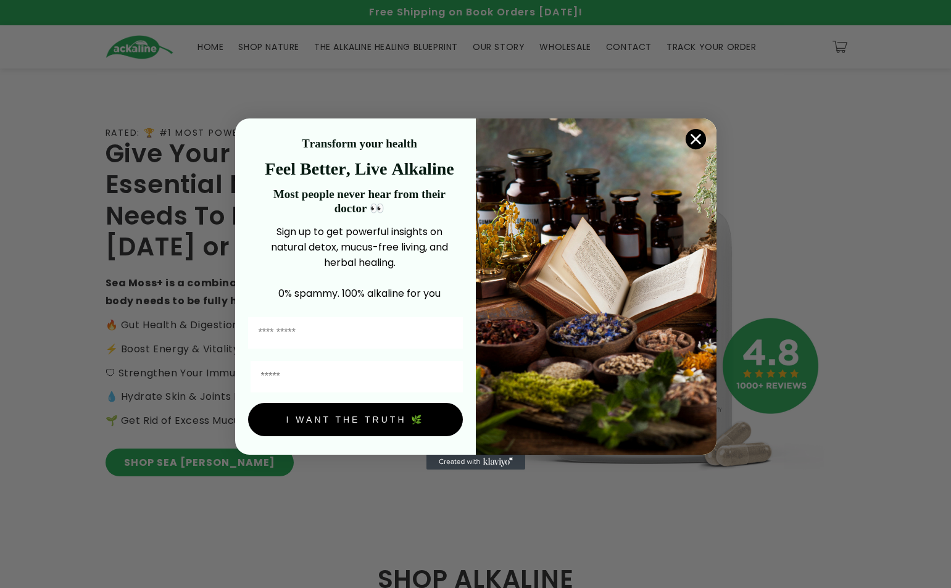
click at [65, 111] on circle "Close dialog" at bounding box center [695, 139] width 20 height 20
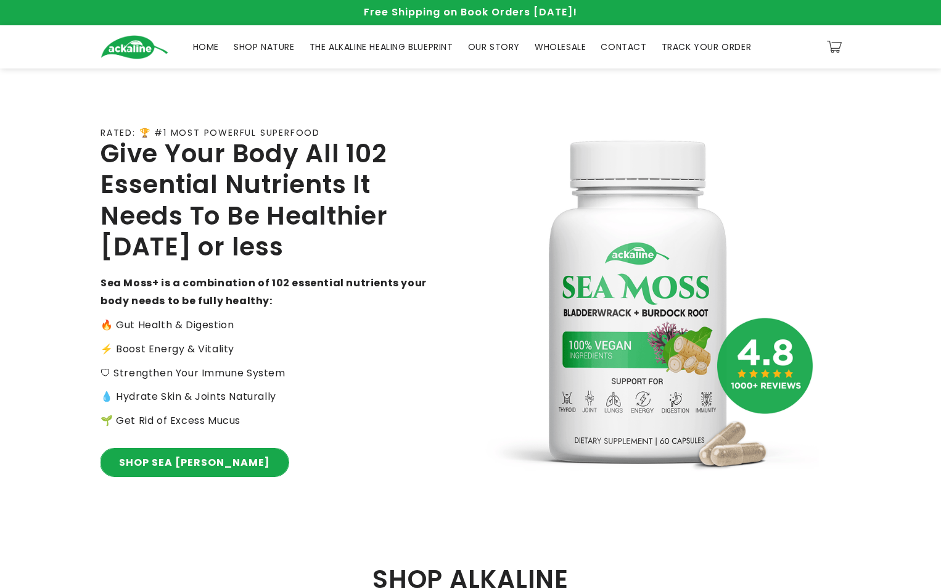
click at [65, 111] on link "SHOP SEA MOSS" at bounding box center [195, 462] width 188 height 28
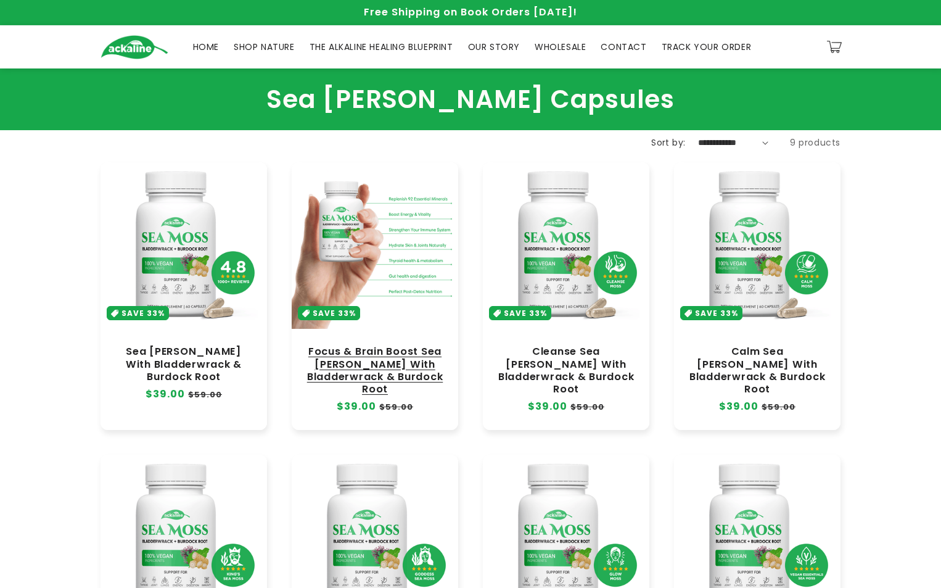
click at [399, 368] on link "Focus & Brain Boost Sea [PERSON_NAME] With Bladderwrack & Burdock Root" at bounding box center [375, 370] width 142 height 50
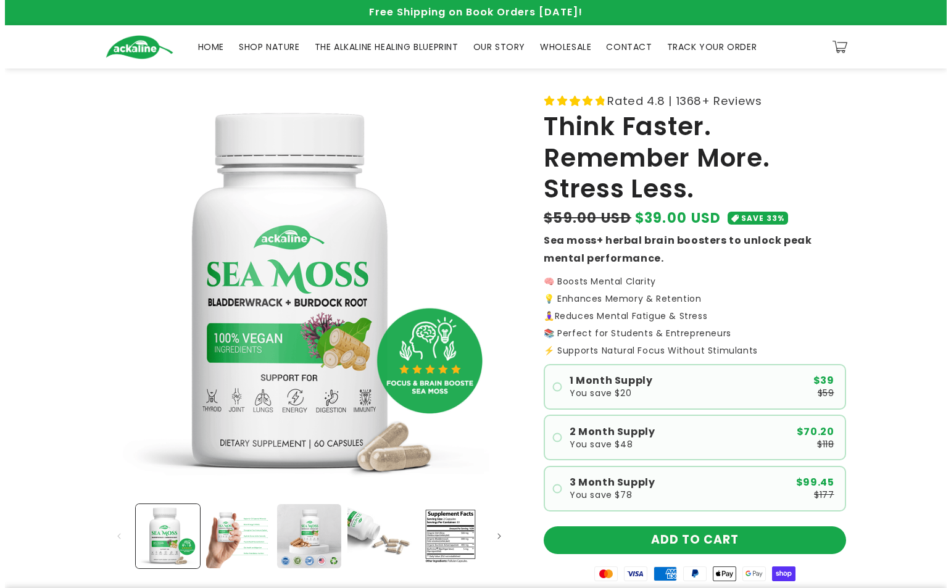
scroll to position [165, 0]
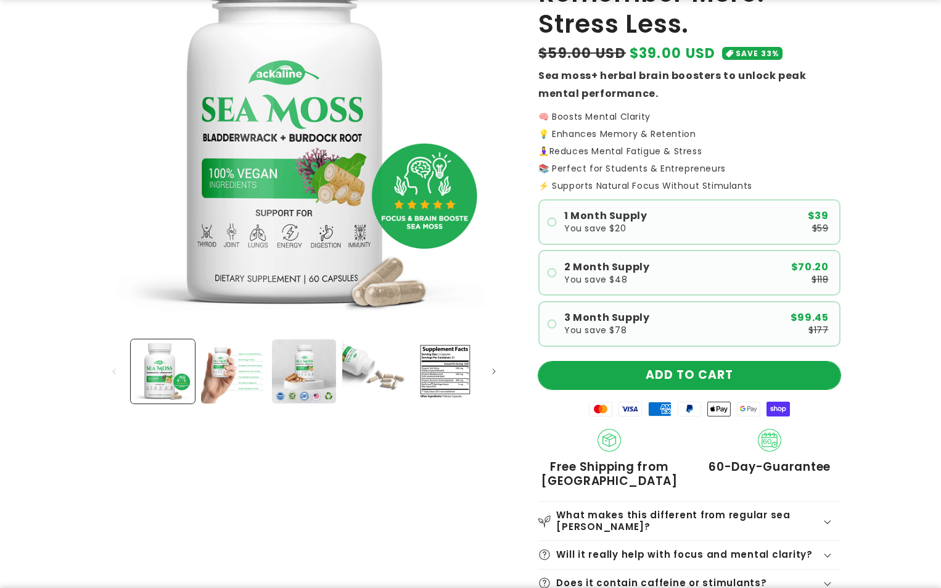
click at [688, 379] on button "ADD TO CART" at bounding box center [690, 375] width 302 height 28
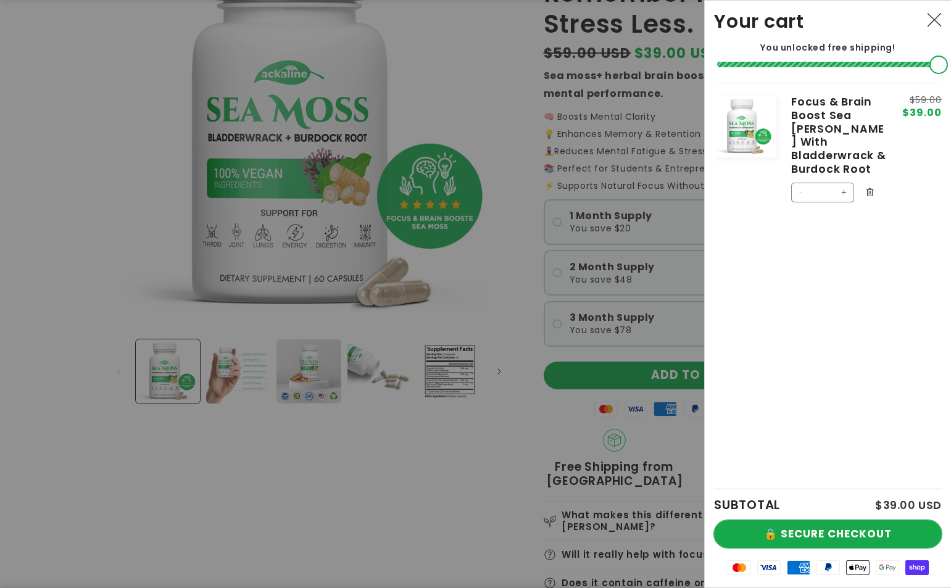
click at [833, 522] on button "🔒 SECURE CHECKOUT" at bounding box center [828, 534] width 228 height 28
